Goal: Task Accomplishment & Management: Manage account settings

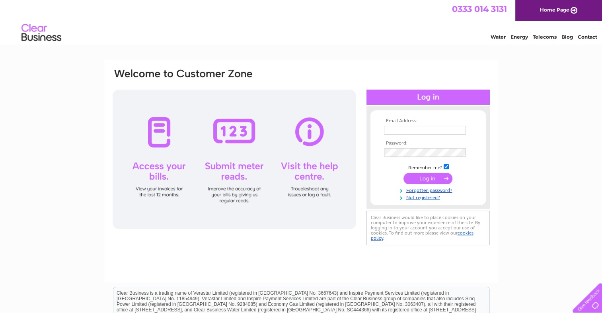
type input "[EMAIL_ADDRESS][DOMAIN_NAME]"
click at [433, 180] on input "submit" at bounding box center [427, 178] width 49 height 11
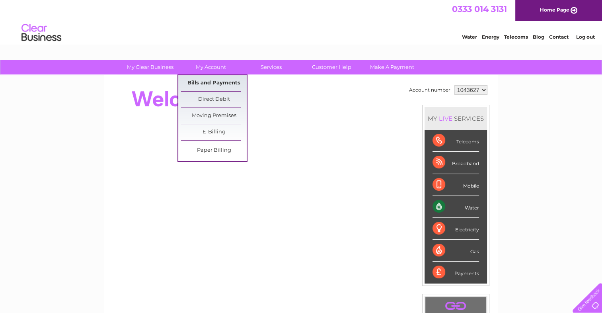
click at [206, 80] on link "Bills and Payments" at bounding box center [214, 83] width 66 height 16
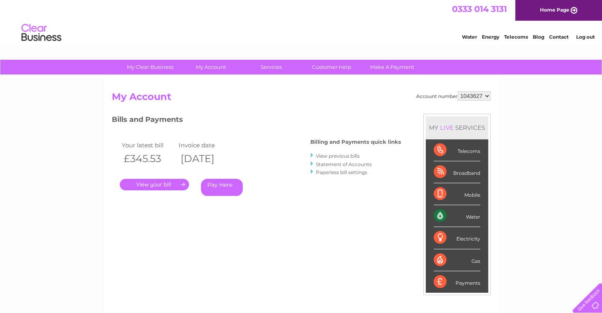
click at [340, 154] on link "View previous bills" at bounding box center [338, 156] width 44 height 6
